Goal: Task Accomplishment & Management: Manage account settings

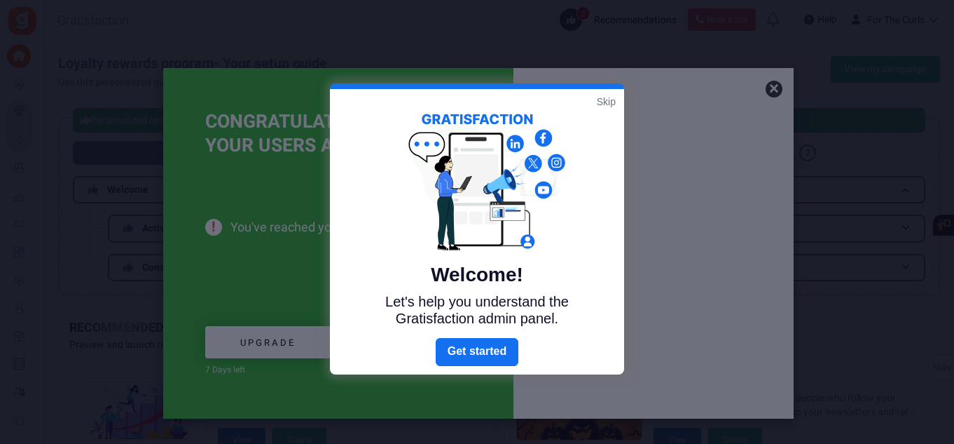
scroll to position [210, 0]
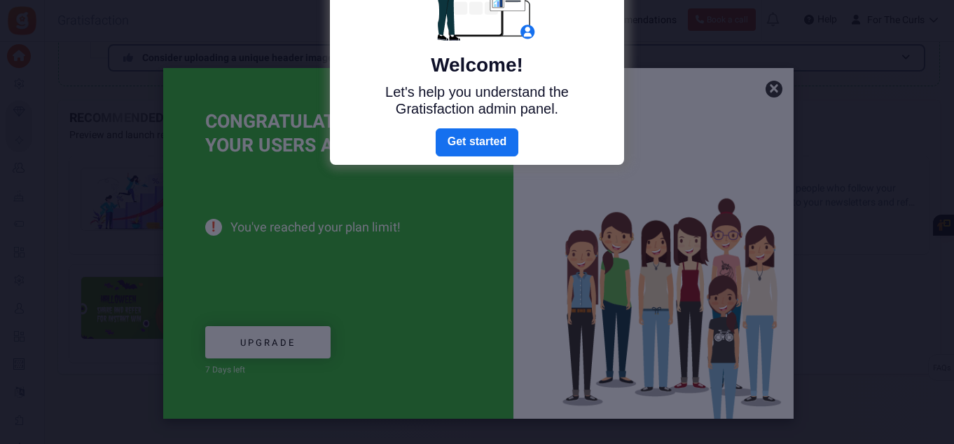
click at [420, 290] on div at bounding box center [477, 222] width 954 height 444
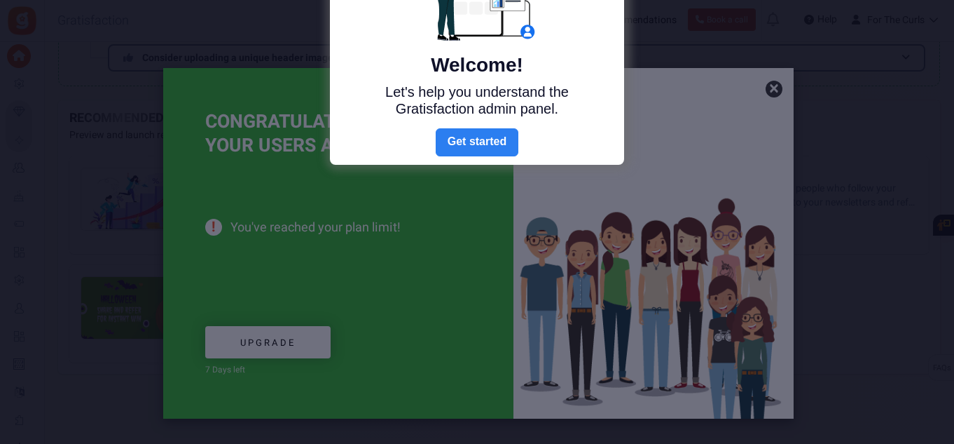
click at [477, 145] on link "Next" at bounding box center [477, 142] width 83 height 28
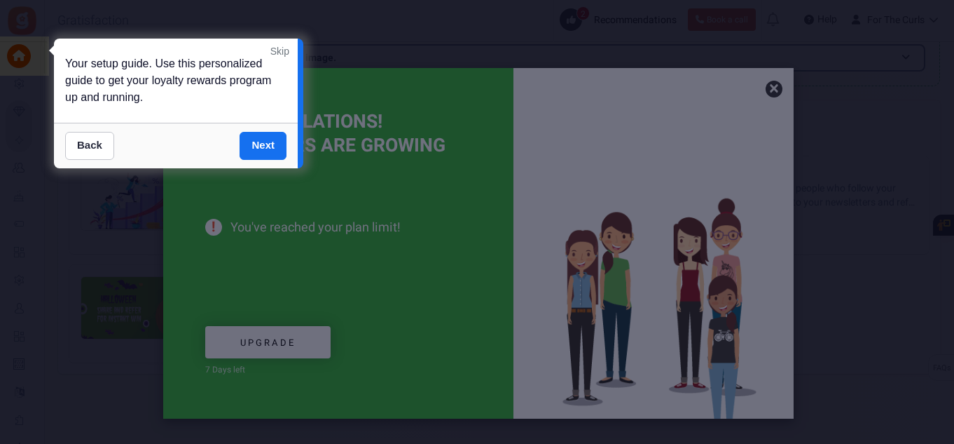
click at [282, 52] on link "Skip" at bounding box center [280, 51] width 19 height 14
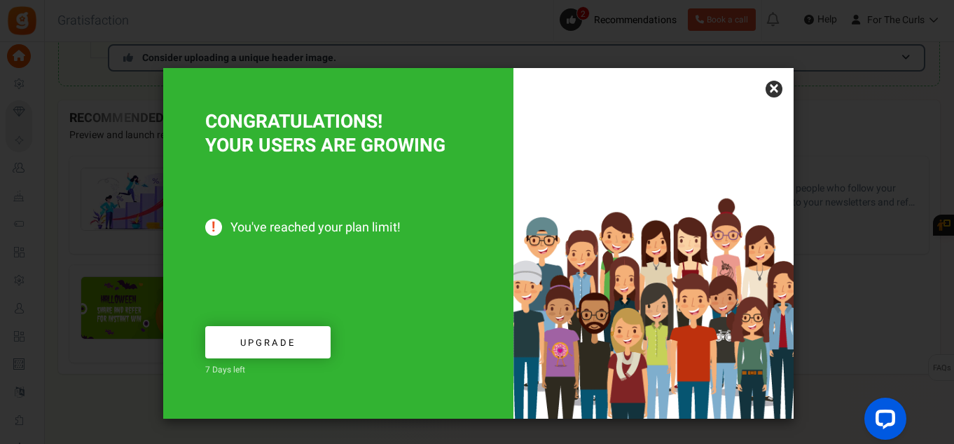
scroll to position [0, 0]
click at [774, 90] on link "×" at bounding box center [774, 89] width 17 height 17
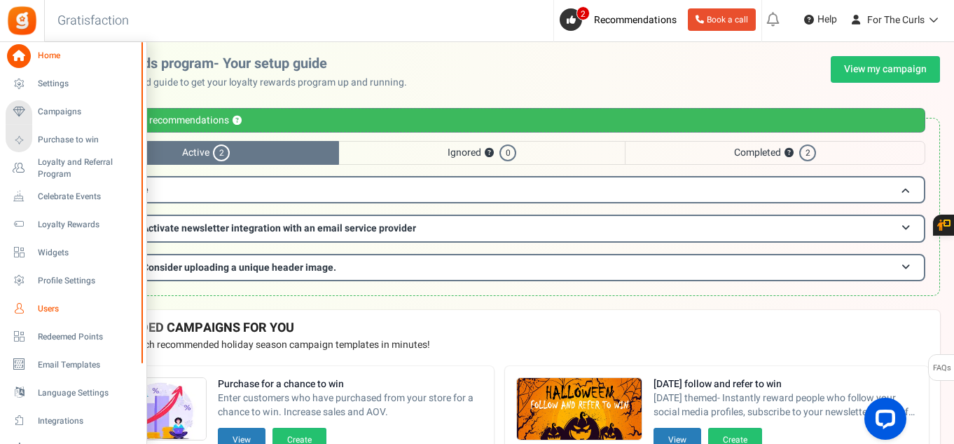
click at [46, 315] on link "Users" at bounding box center [73, 308] width 135 height 24
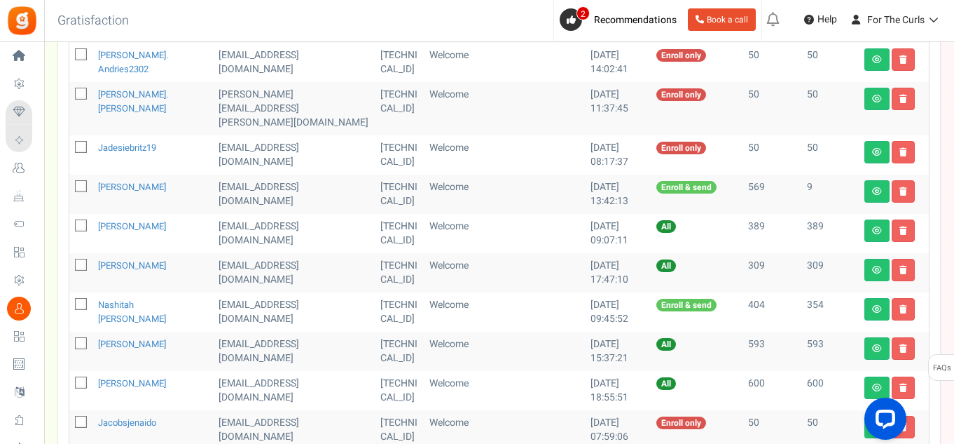
scroll to position [810, 0]
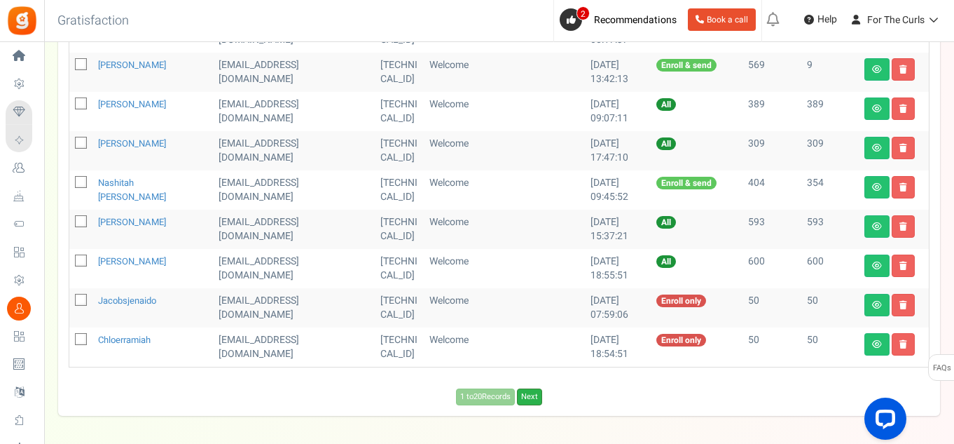
click at [529, 388] on link "Next" at bounding box center [529, 396] width 25 height 17
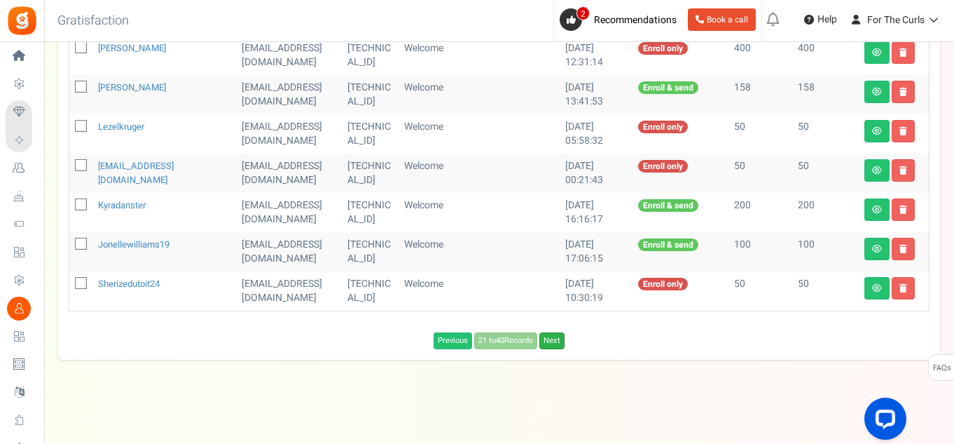
click at [563, 345] on link "Next" at bounding box center [552, 340] width 25 height 17
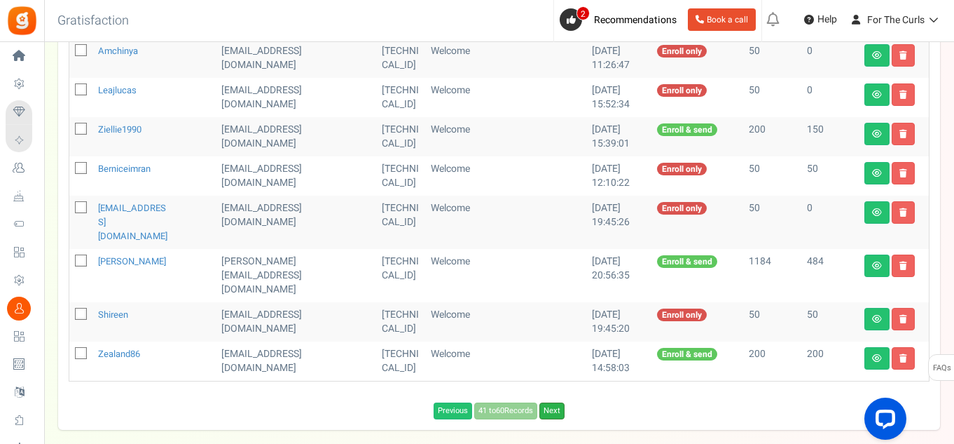
click at [560, 402] on link "Next" at bounding box center [552, 410] width 25 height 17
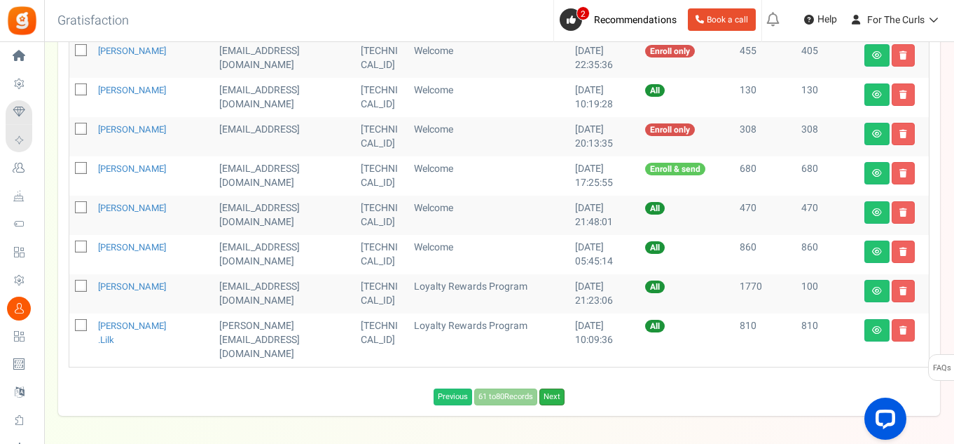
click at [559, 388] on link "Next" at bounding box center [552, 396] width 25 height 17
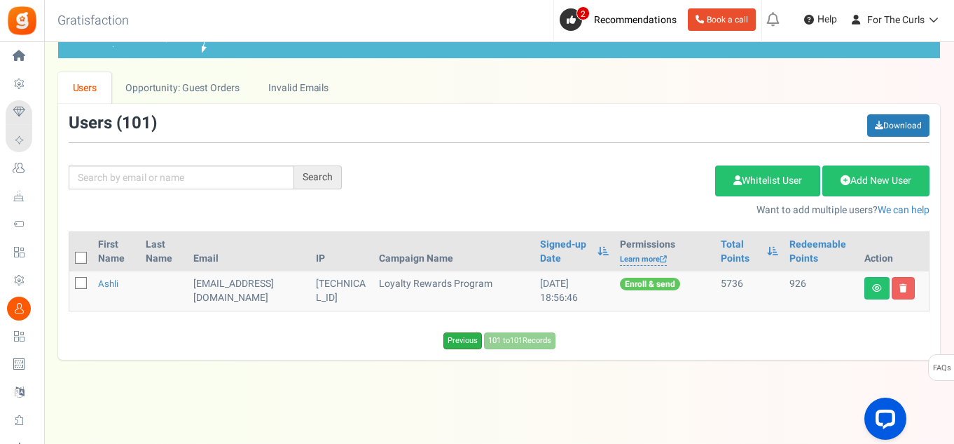
click at [463, 341] on link "Previous" at bounding box center [463, 340] width 39 height 17
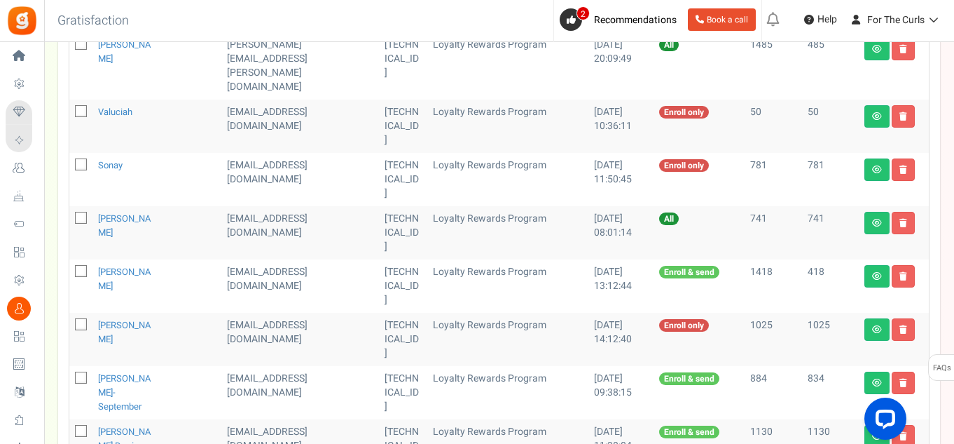
scroll to position [810, 0]
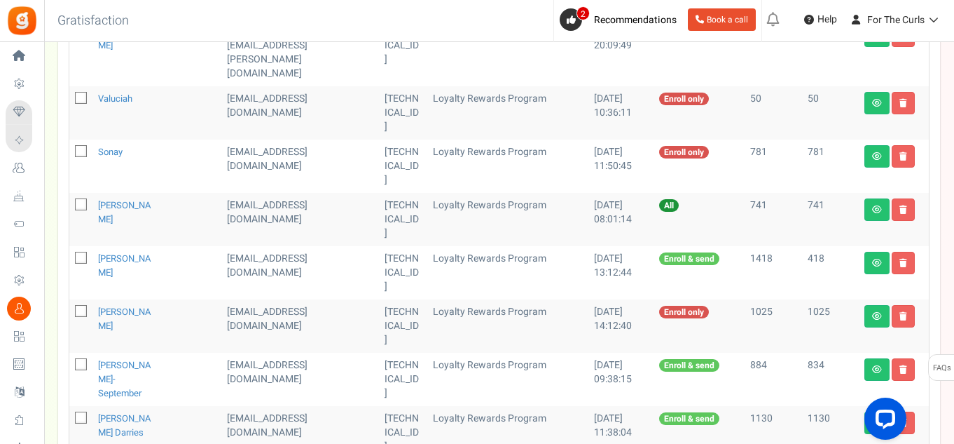
checkbox input "false"
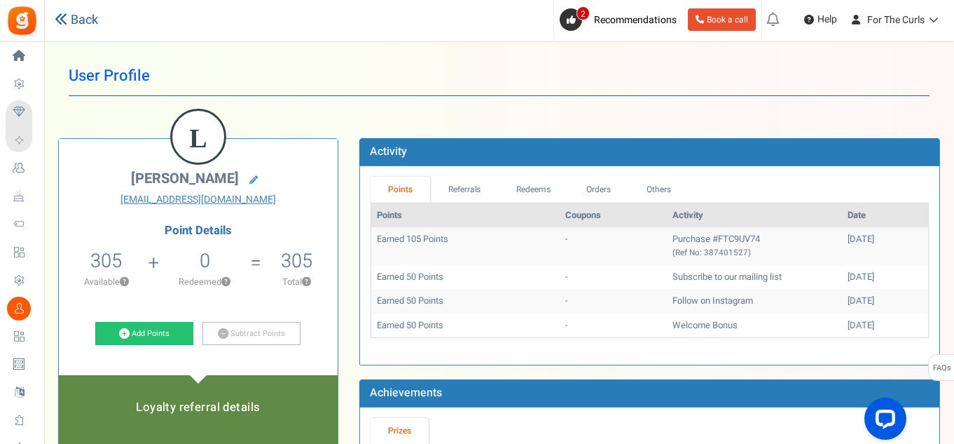
click at [57, 23] on icon at bounding box center [61, 19] width 13 height 13
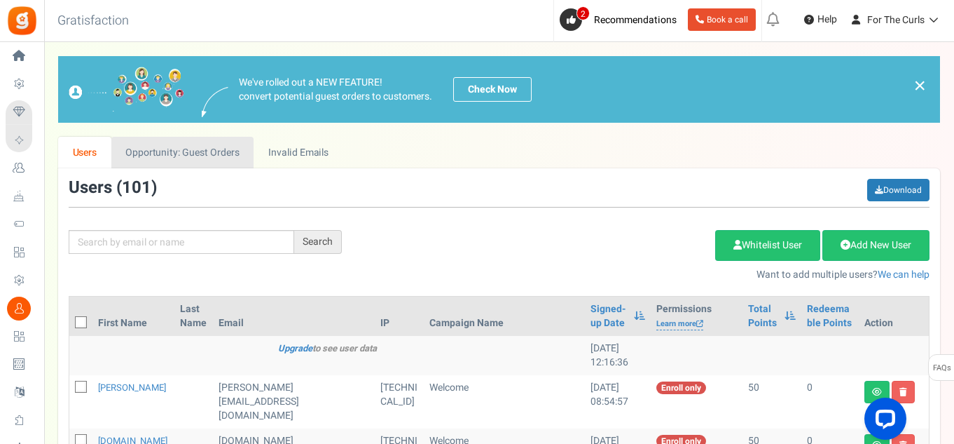
click at [156, 163] on link "Opportunity: Guest Orders" at bounding box center [182, 153] width 142 height 32
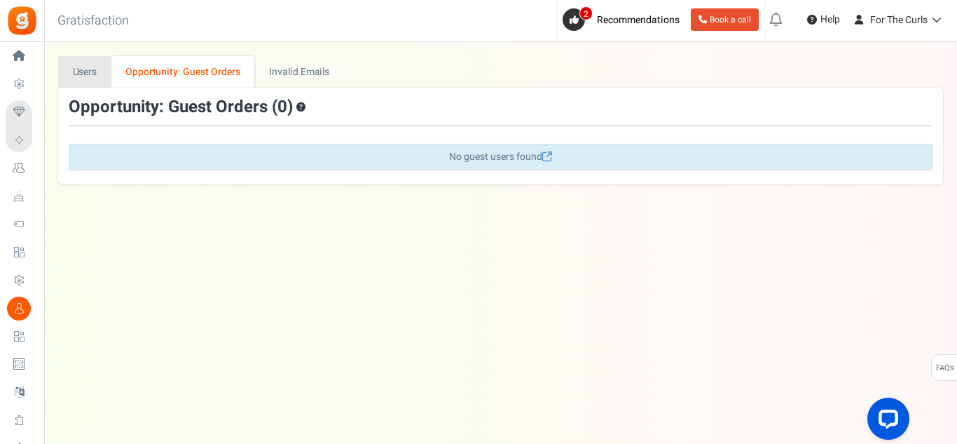
click at [100, 71] on link "Users" at bounding box center [84, 72] width 53 height 32
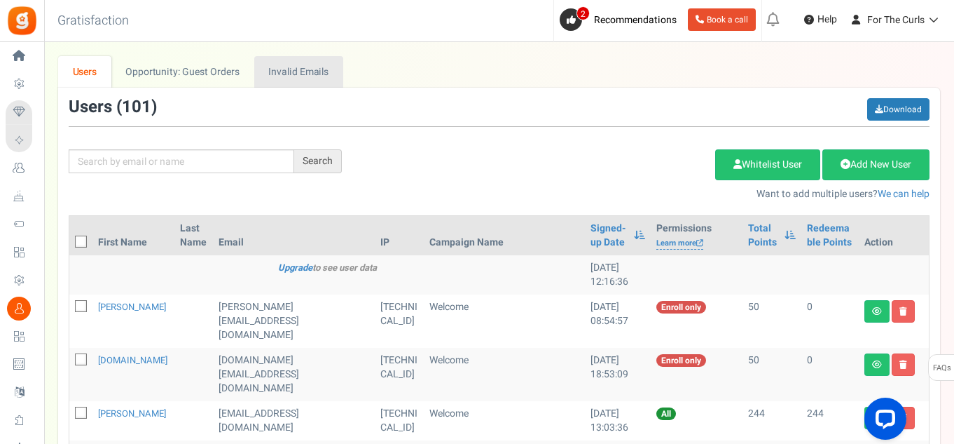
click at [313, 71] on link "Invalid Emails" at bounding box center [298, 72] width 89 height 32
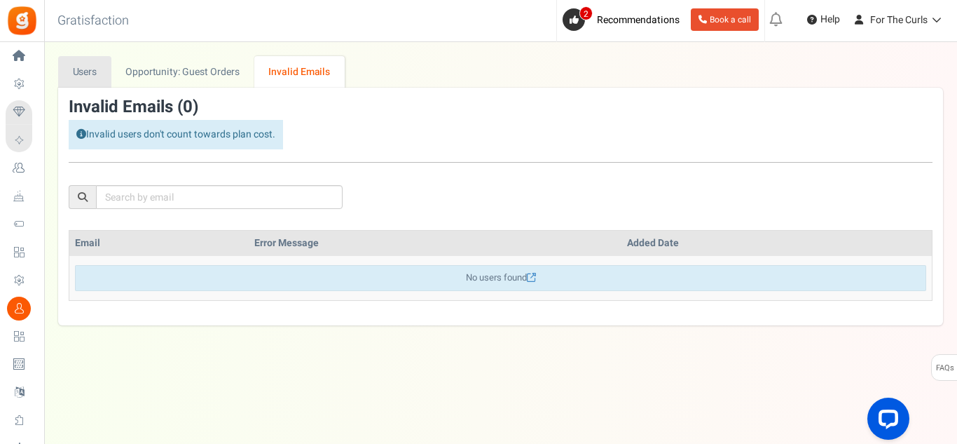
click at [96, 65] on link "Users" at bounding box center [84, 72] width 53 height 32
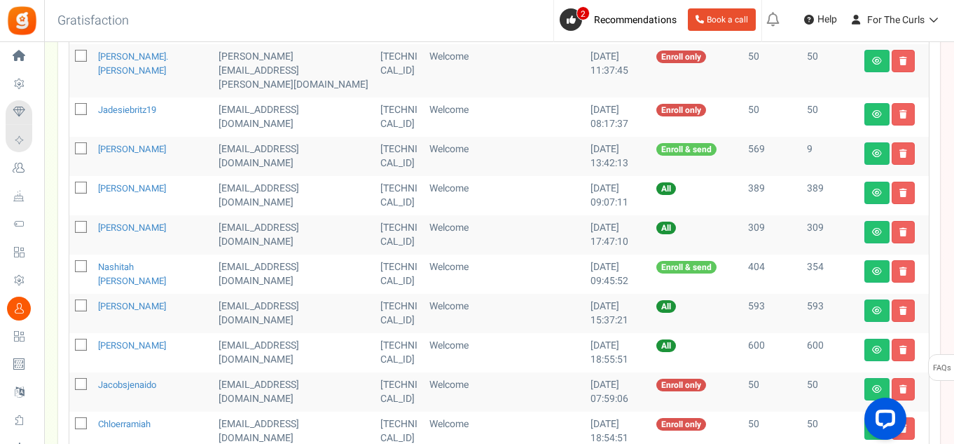
scroll to position [730, 0]
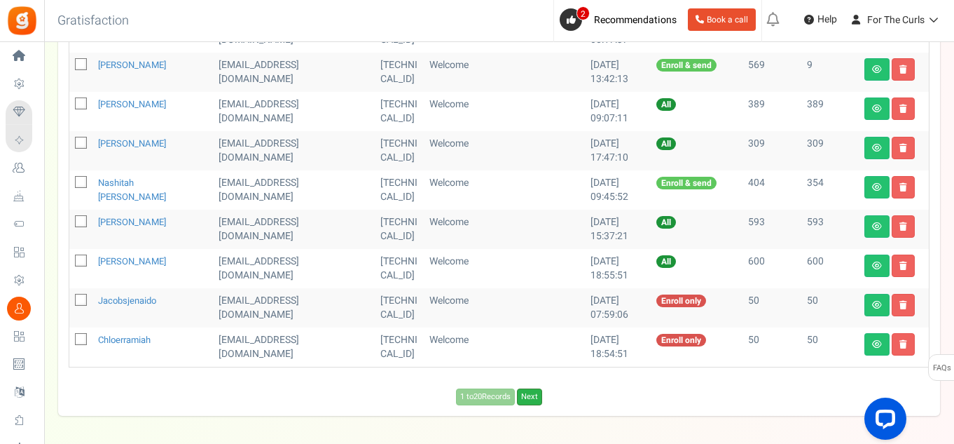
click at [536, 388] on link "Next" at bounding box center [529, 396] width 25 height 17
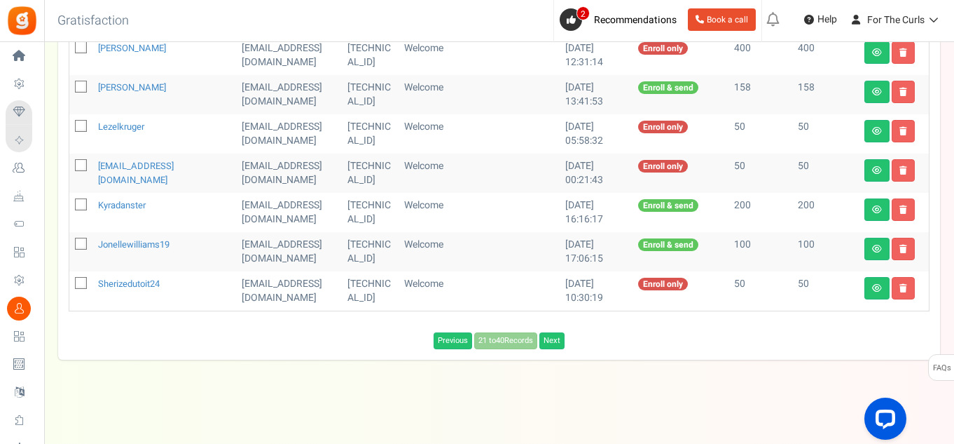
click at [536, 342] on div "Previous 21 to 40 Records Next Loading..." at bounding box center [499, 340] width 882 height 17
click at [563, 333] on link "Next" at bounding box center [552, 340] width 25 height 17
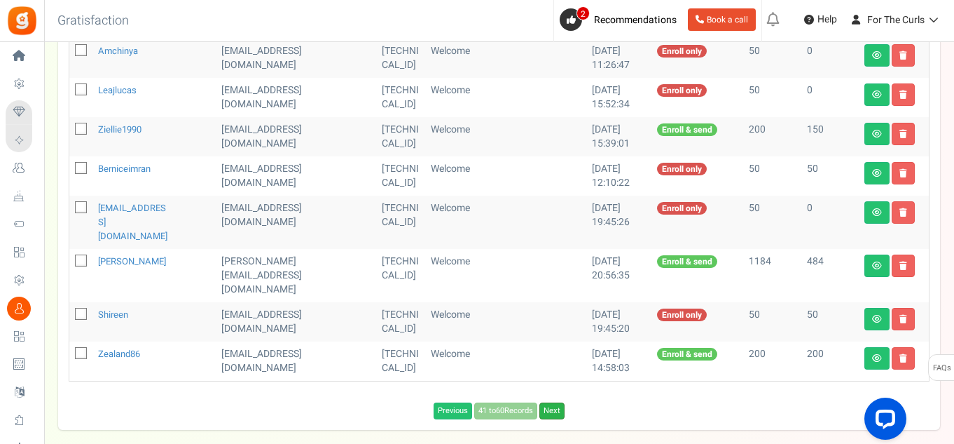
click at [560, 402] on link "Next" at bounding box center [552, 410] width 25 height 17
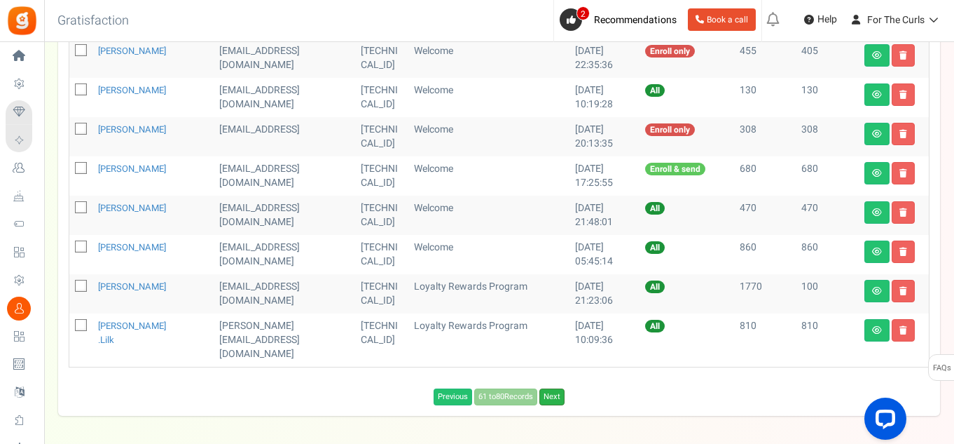
click at [556, 388] on link "Next" at bounding box center [552, 396] width 25 height 17
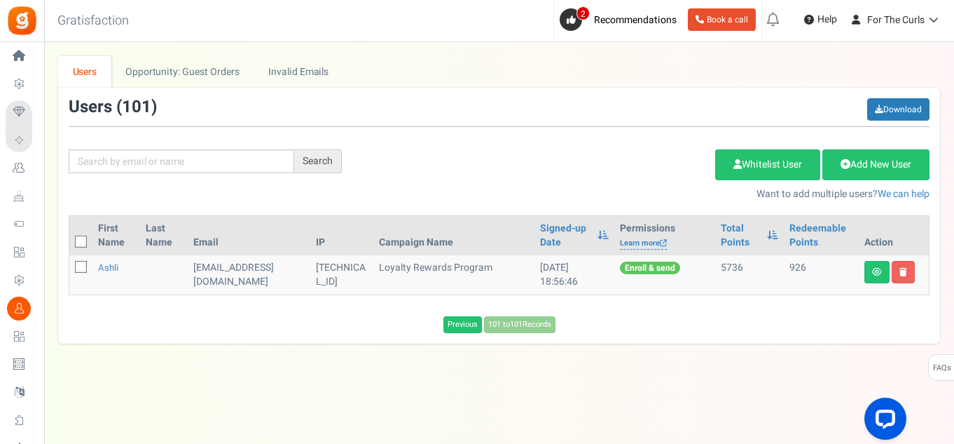
scroll to position [0, 0]
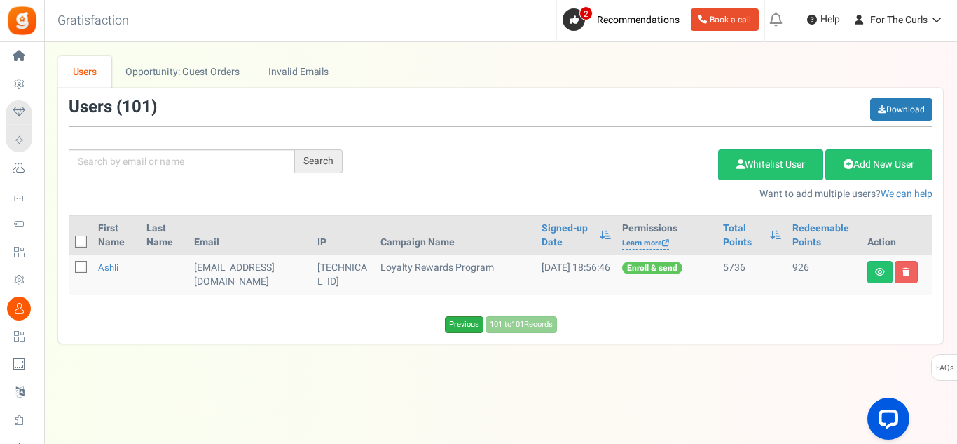
click at [467, 324] on link "Previous" at bounding box center [464, 324] width 39 height 17
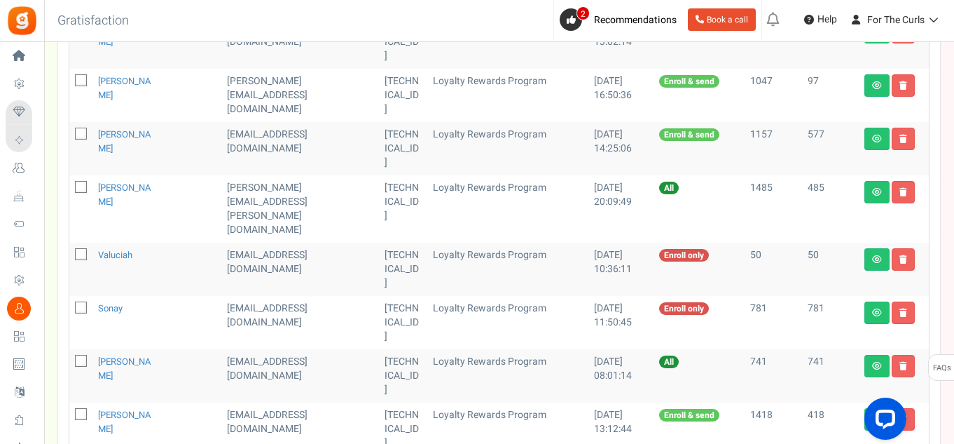
scroll to position [730, 0]
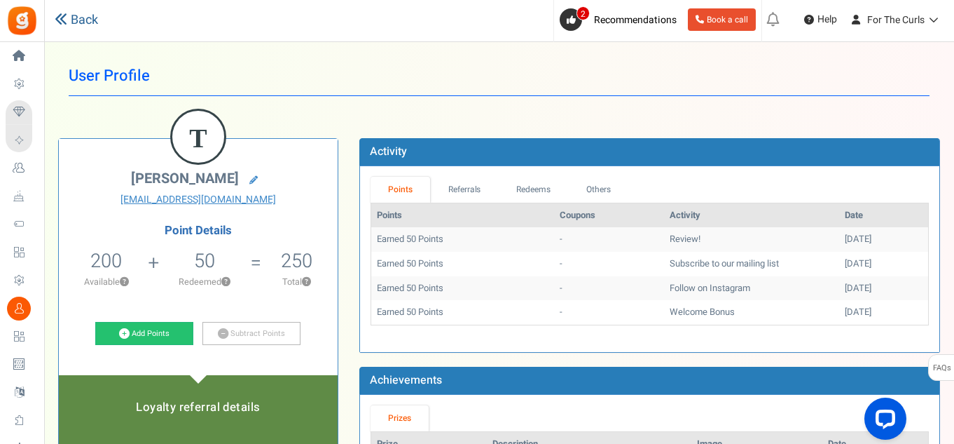
click at [95, 22] on link "Back" at bounding box center [76, 20] width 43 height 18
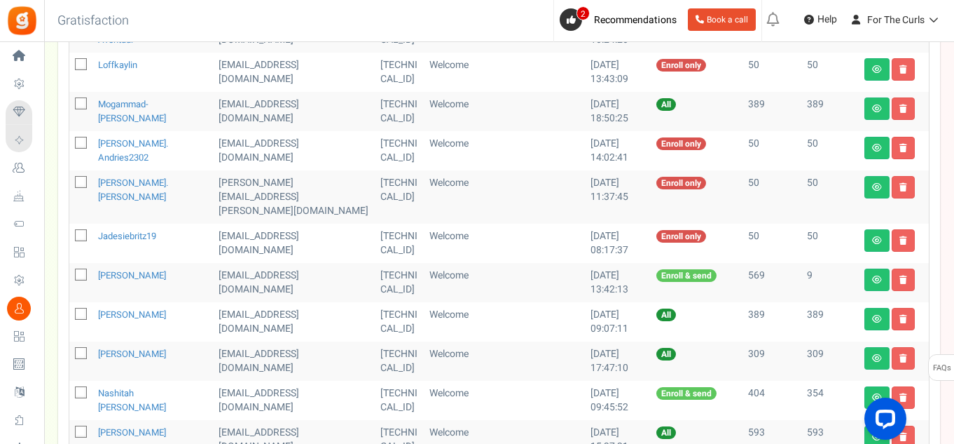
scroll to position [810, 0]
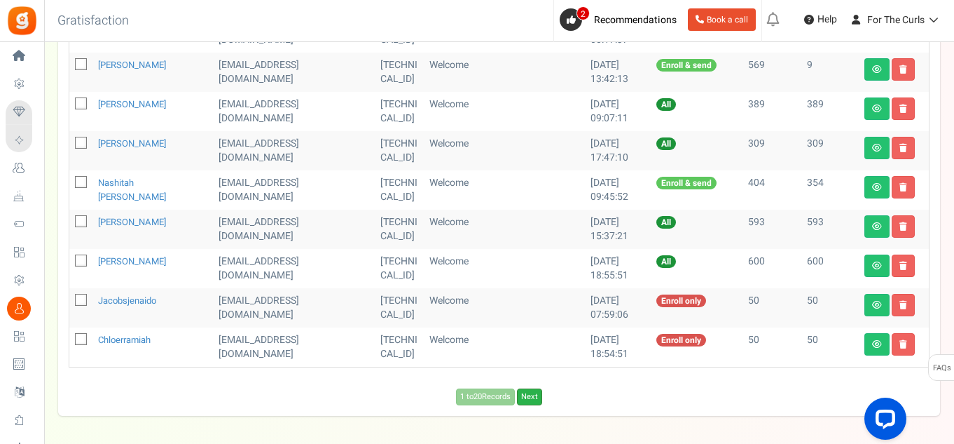
click at [531, 388] on link "Next" at bounding box center [529, 396] width 25 height 17
click at [531, 389] on span "Loading..." at bounding box center [543, 396] width 45 height 15
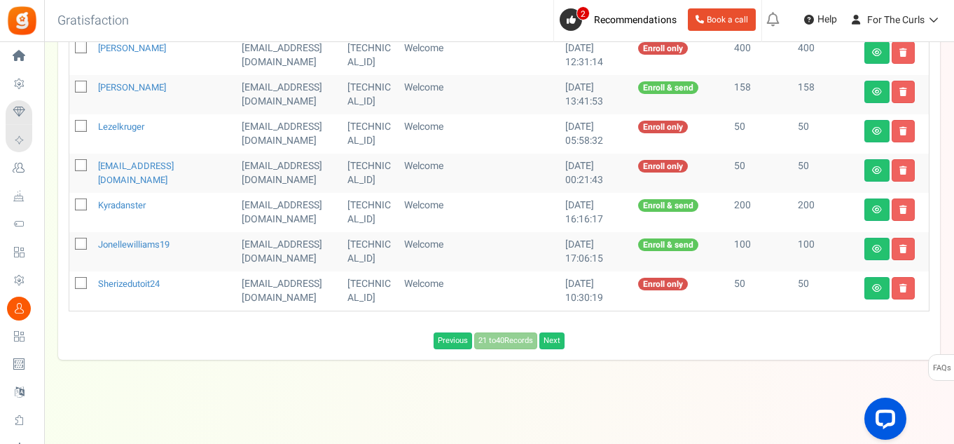
click at [535, 343] on div "Previous 21 to 40 Records Next Loading..." at bounding box center [499, 340] width 882 height 17
click at [551, 343] on link "Next" at bounding box center [552, 340] width 25 height 17
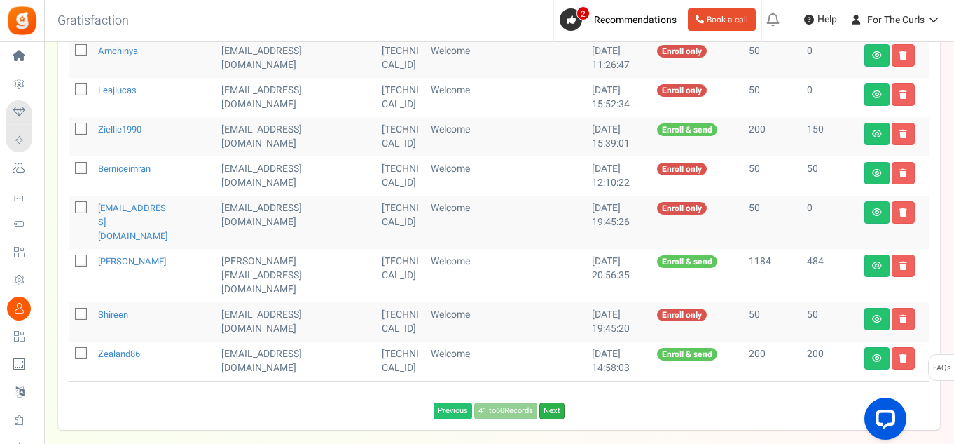
click at [550, 402] on link "Next" at bounding box center [552, 410] width 25 height 17
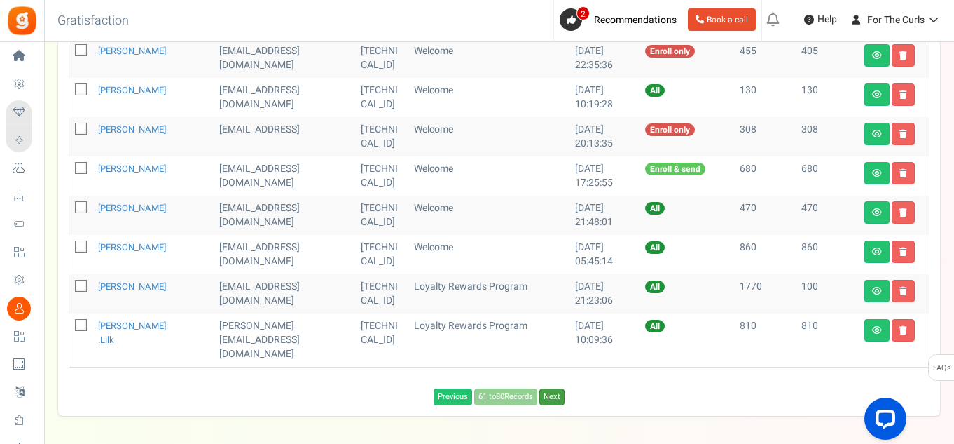
click at [550, 388] on link "Next" at bounding box center [552, 396] width 25 height 17
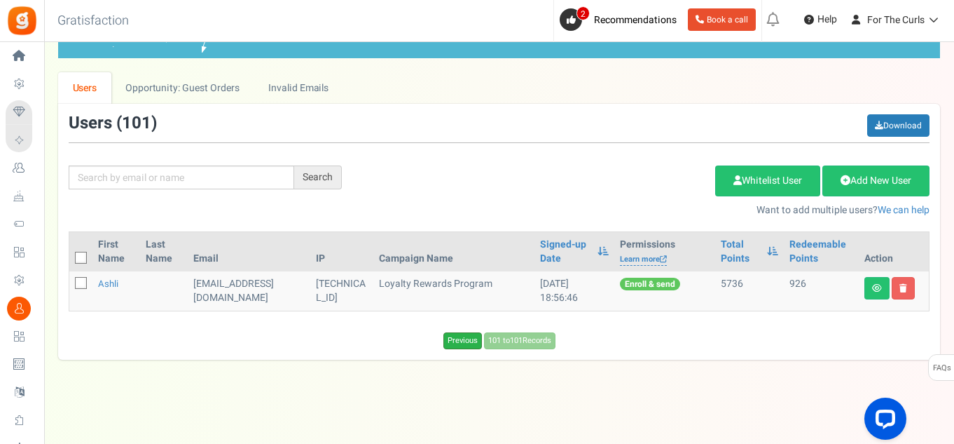
click at [470, 336] on link "Previous" at bounding box center [463, 340] width 39 height 17
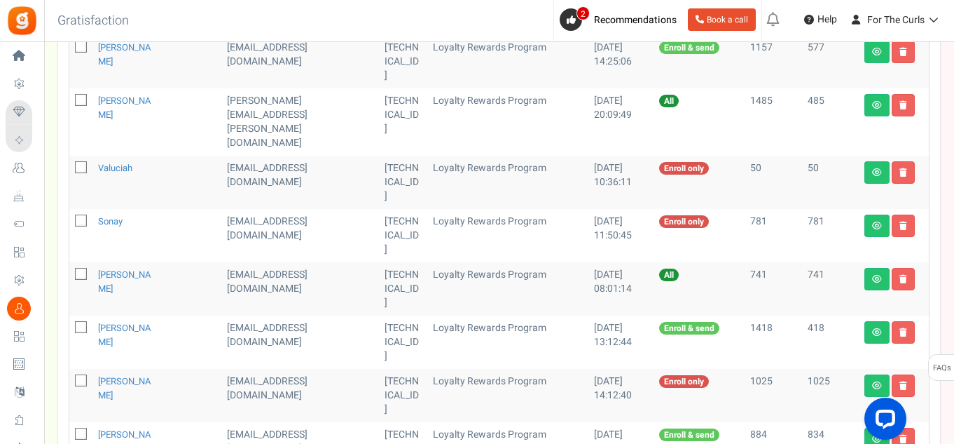
scroll to position [740, 0]
checkbox input "true"
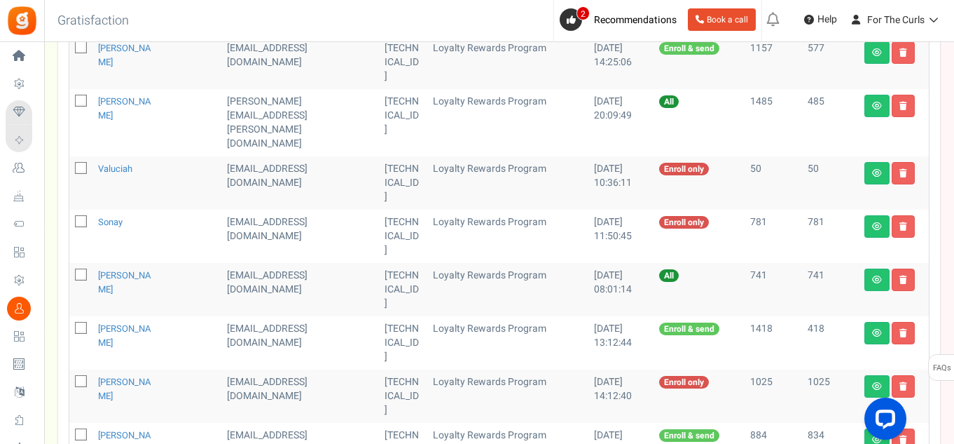
checkbox input "true"
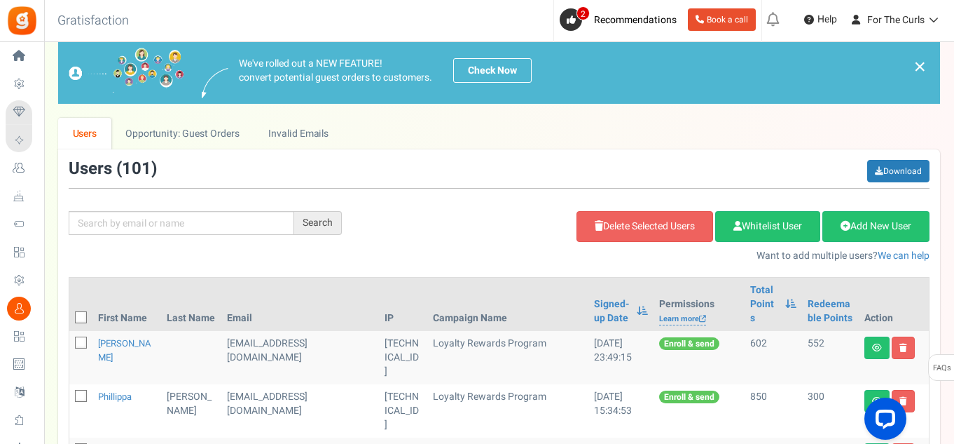
scroll to position [0, 0]
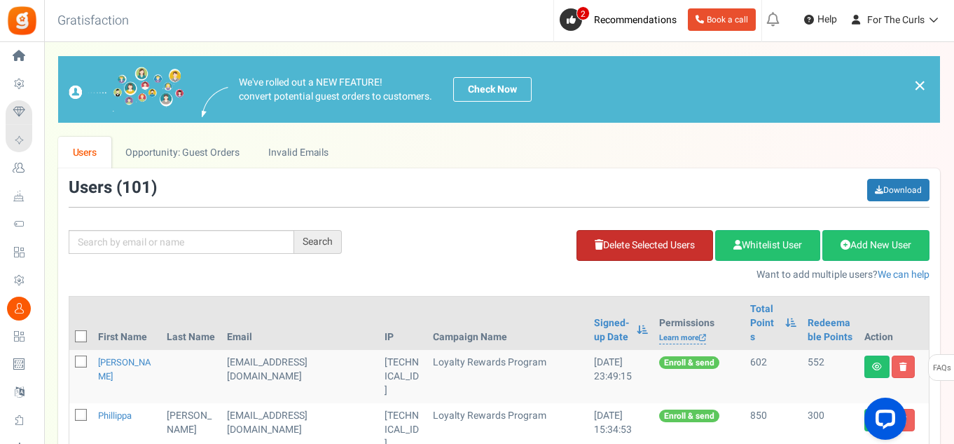
click at [671, 245] on link "Delete Selected Users" at bounding box center [645, 245] width 137 height 31
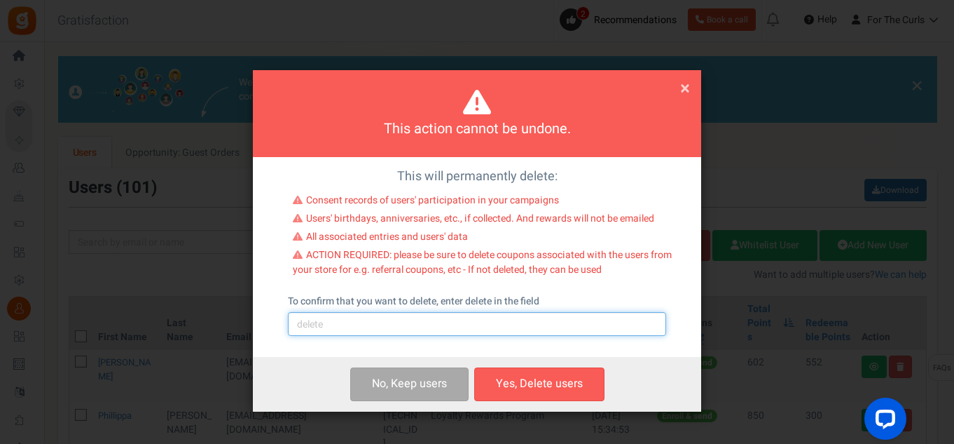
click at [313, 327] on input "text" at bounding box center [477, 324] width 378 height 24
type input "delete"
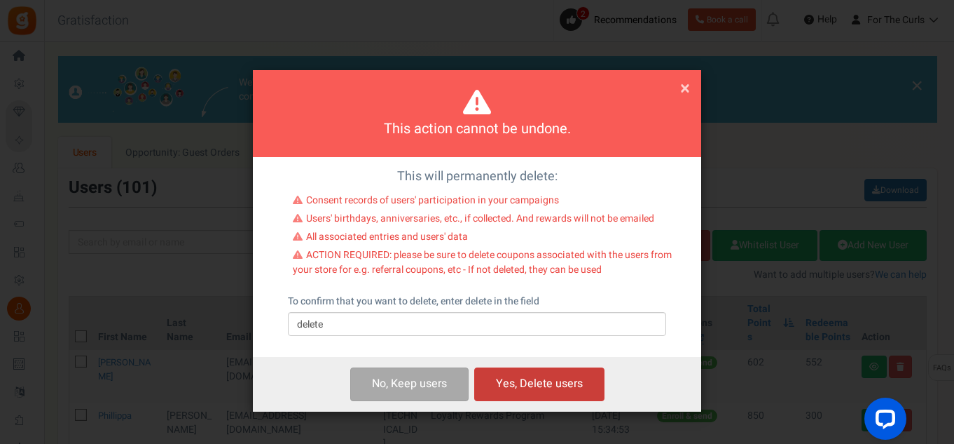
click at [573, 375] on button "Yes, Delete users" at bounding box center [539, 383] width 130 height 33
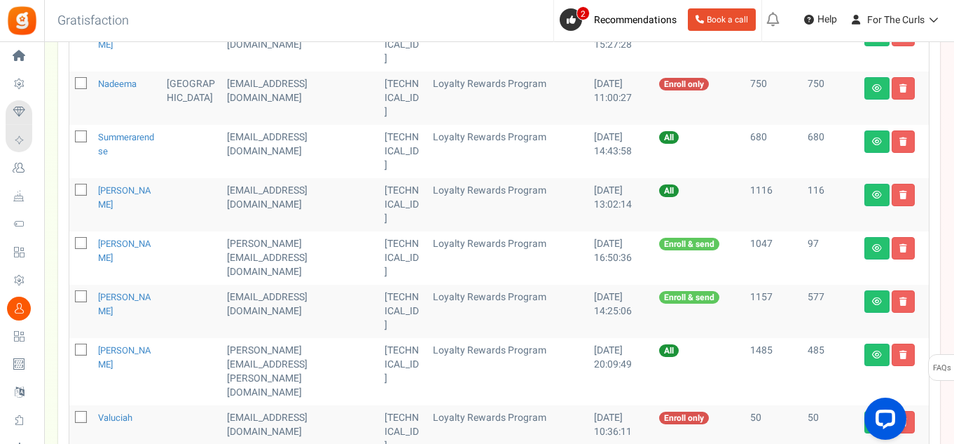
scroll to position [732, 0]
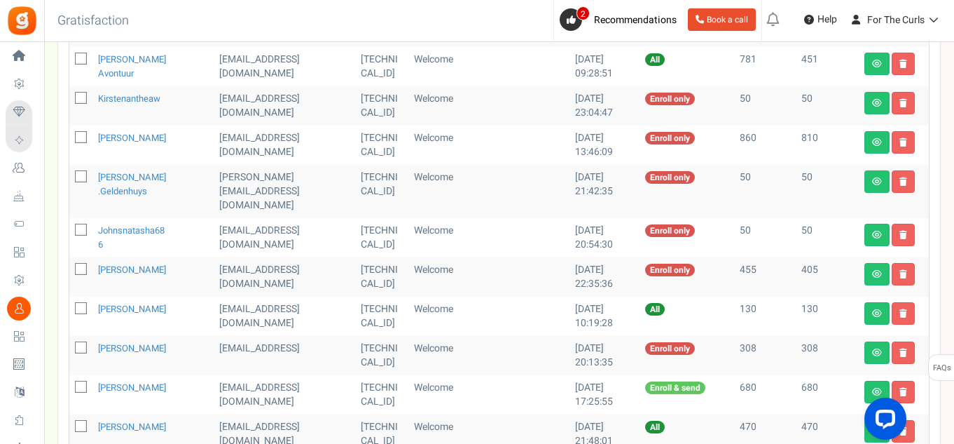
scroll to position [521, 0]
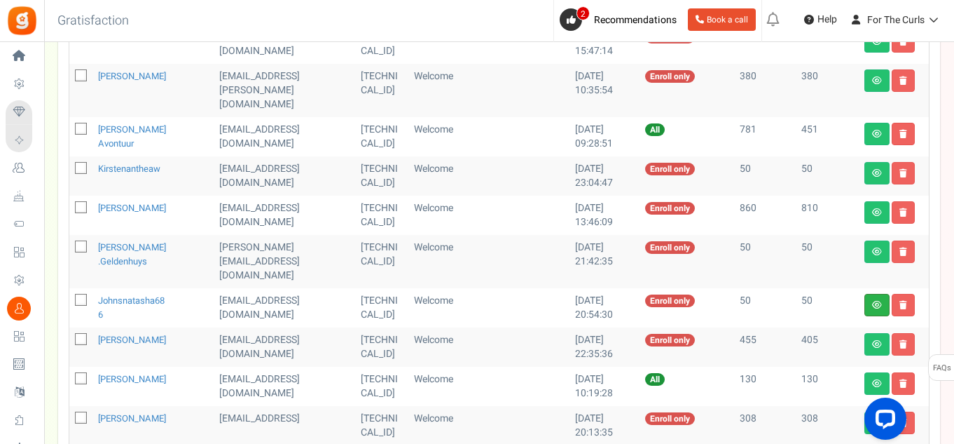
click at [871, 294] on link at bounding box center [877, 305] width 25 height 22
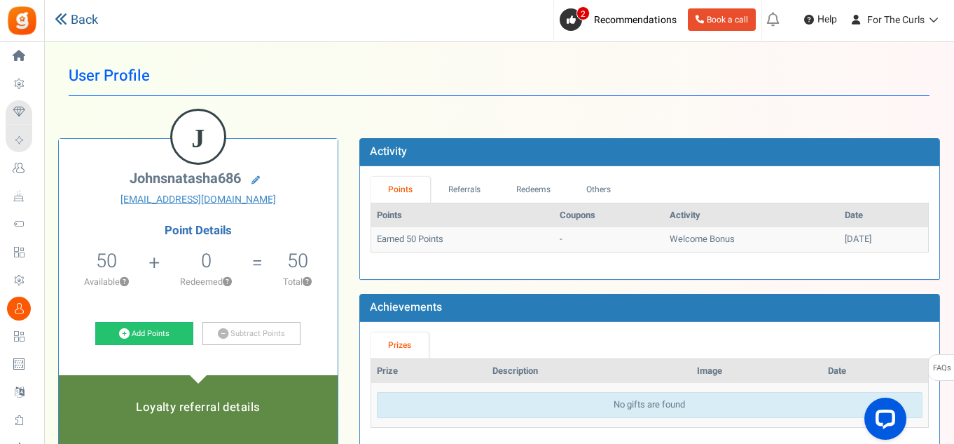
click at [67, 20] on icon at bounding box center [61, 19] width 13 height 13
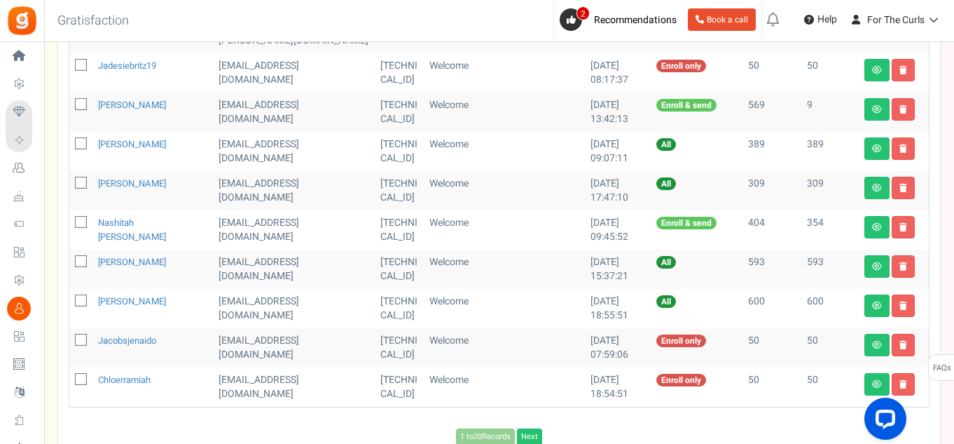
scroll to position [771, 0]
click at [536, 427] on link "Next" at bounding box center [529, 435] width 25 height 17
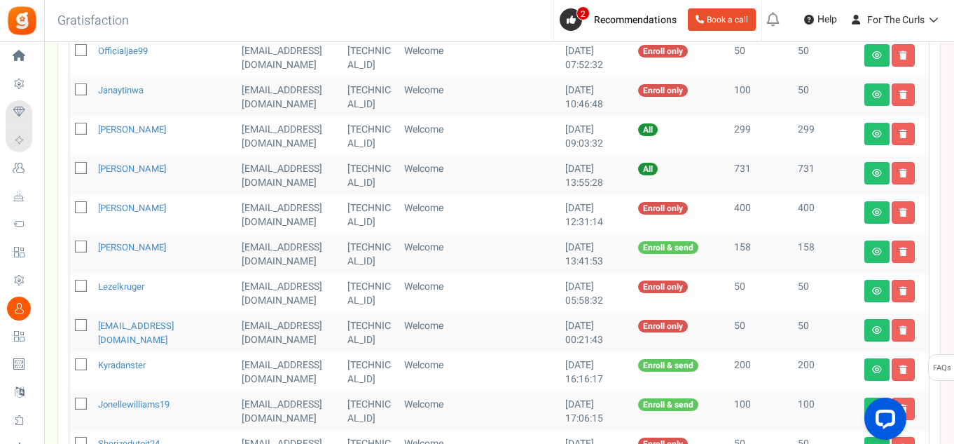
scroll to position [810, 0]
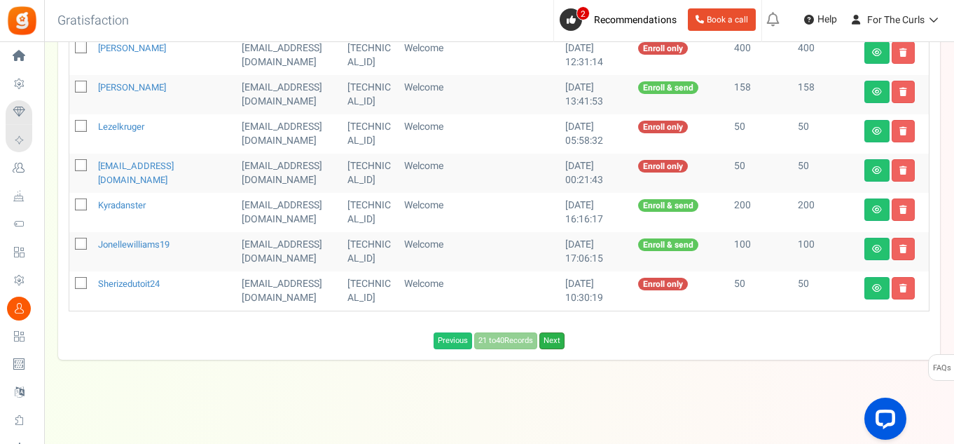
drag, startPoint x: 545, startPoint y: 338, endPoint x: 532, endPoint y: 338, distance: 13.3
click at [545, 338] on link "Next" at bounding box center [552, 340] width 25 height 17
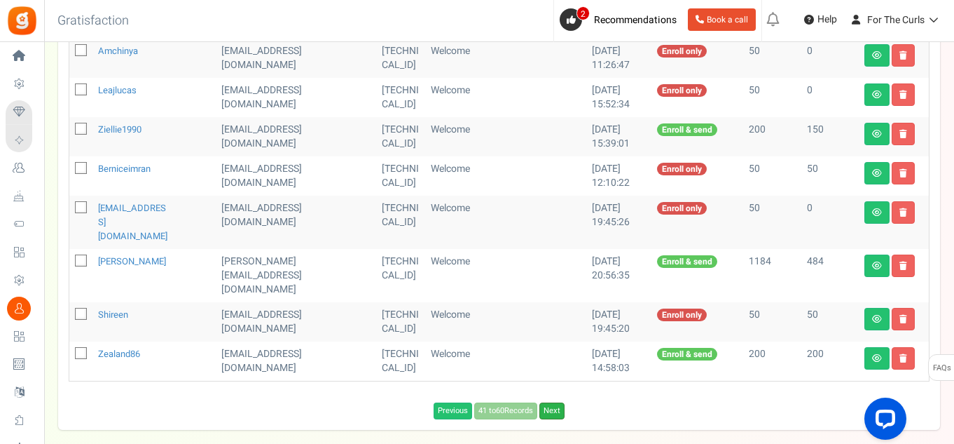
click at [551, 402] on link "Next" at bounding box center [552, 410] width 25 height 17
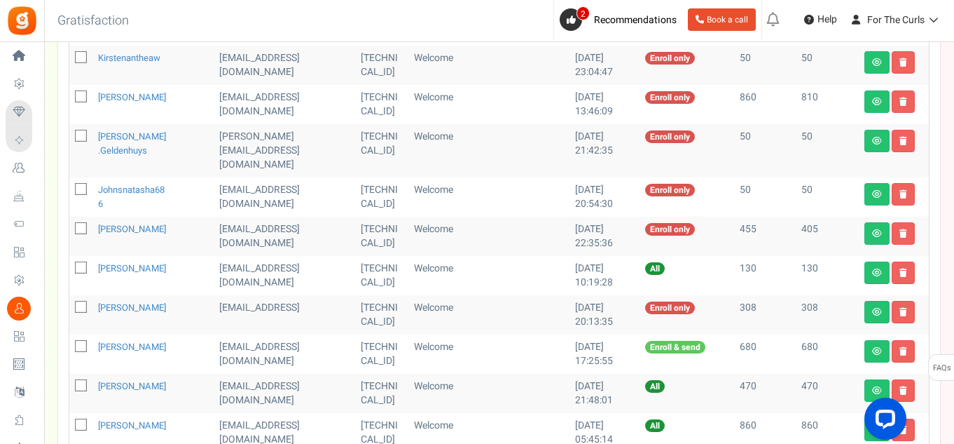
scroll to position [600, 0]
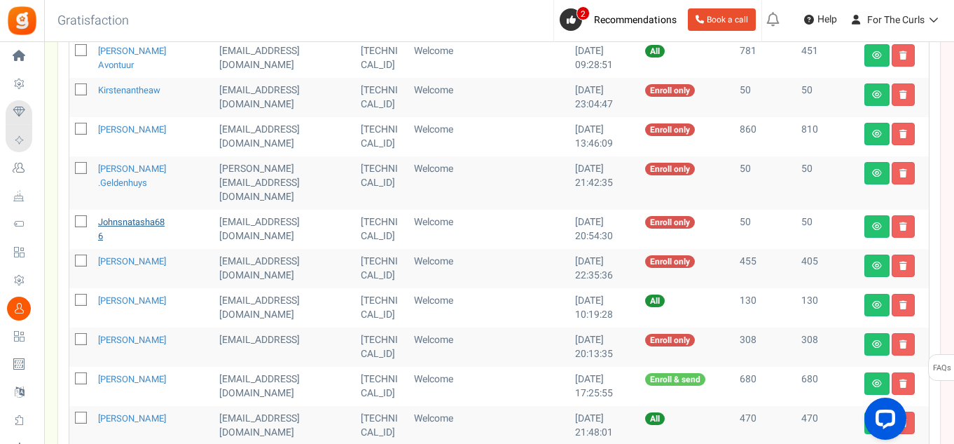
click at [123, 215] on link "johnsnatasha686" at bounding box center [131, 228] width 67 height 27
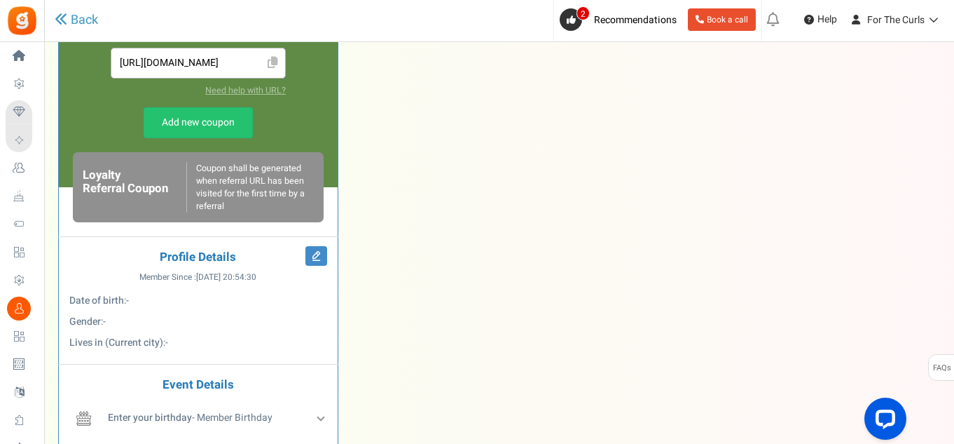
scroll to position [105, 0]
